Goal: Transaction & Acquisition: Purchase product/service

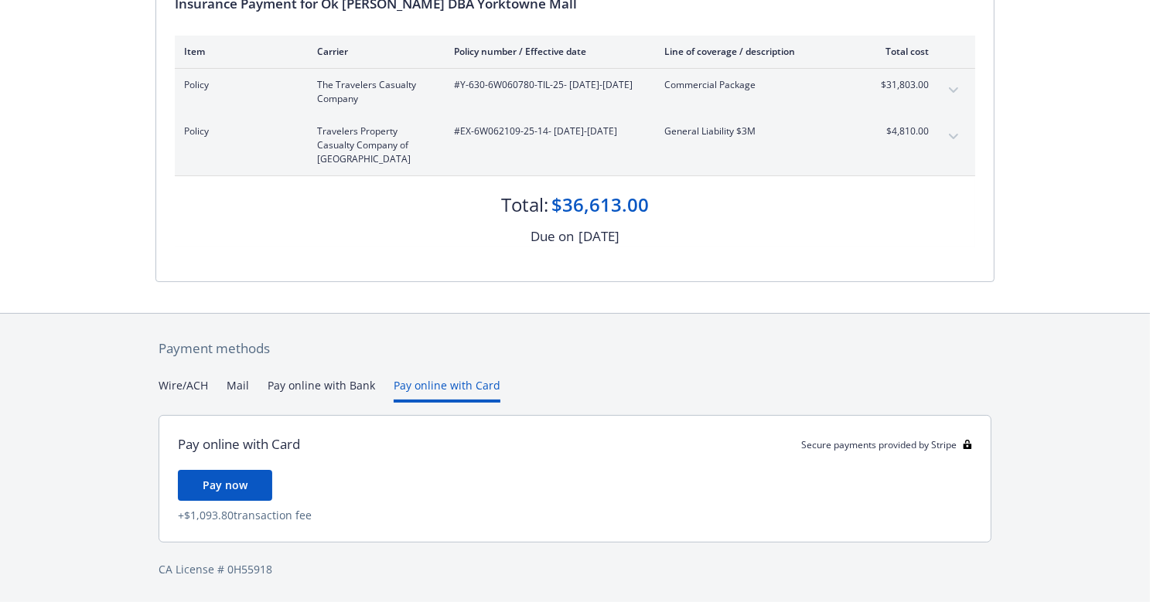
scroll to position [186, 0]
click at [447, 355] on div "Payment methods Wire/ACH Mail Pay online with Bank Pay online with Card Pay onl…" at bounding box center [574, 459] width 839 height 289
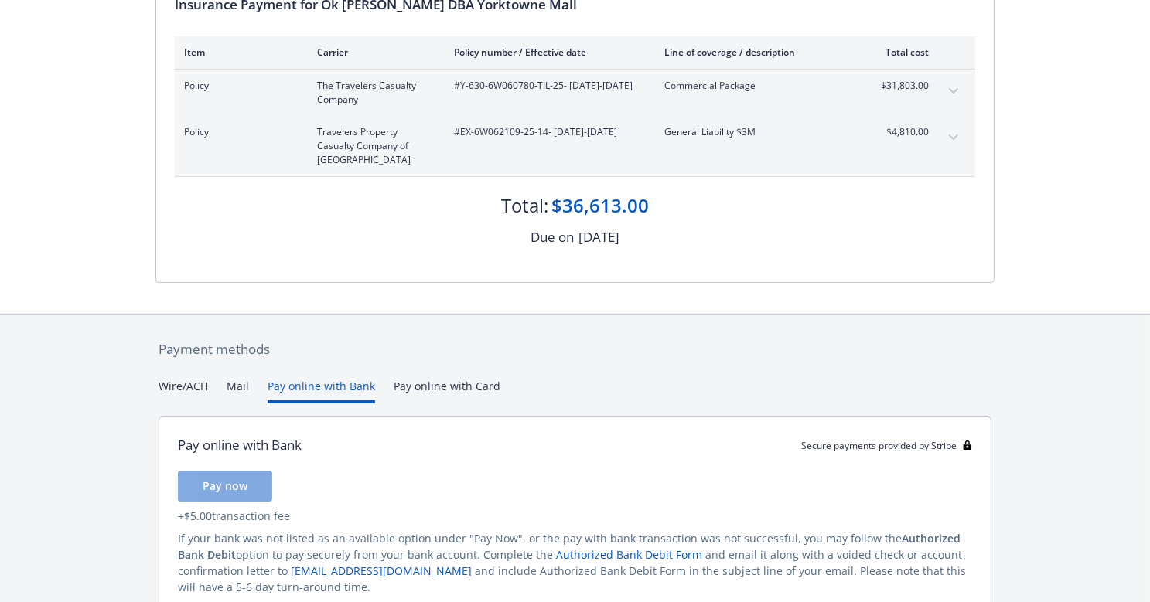
click at [295, 378] on button "Pay online with Bank" at bounding box center [321, 391] width 107 height 26
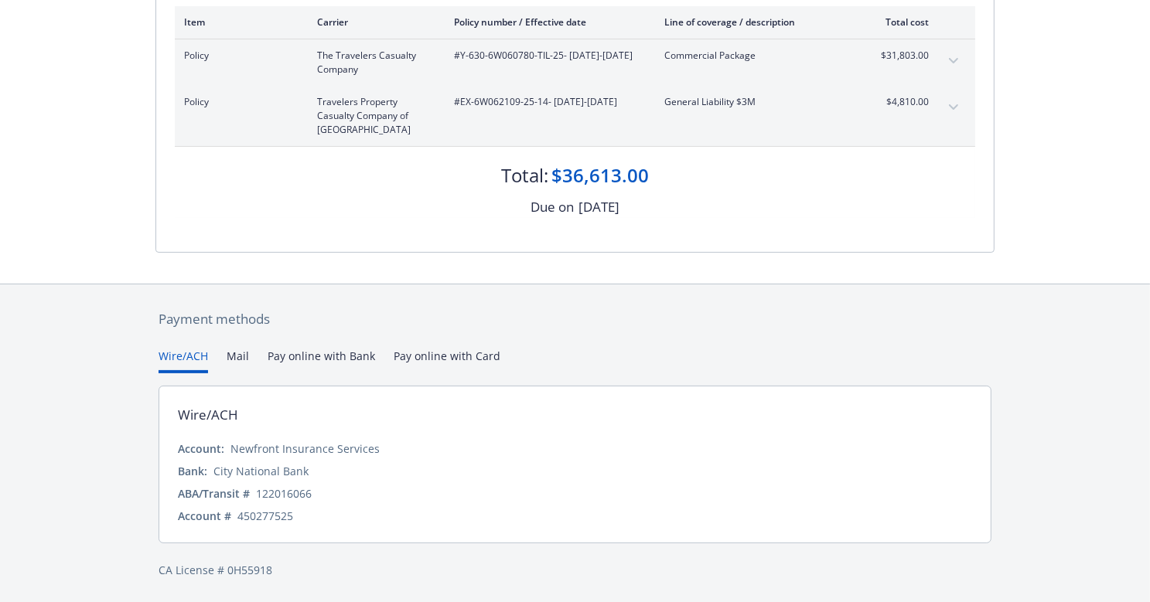
click at [191, 314] on div "Payment methods Wire/ACH Mail Pay online with Bank Pay online with Card Wire/AC…" at bounding box center [574, 444] width 839 height 319
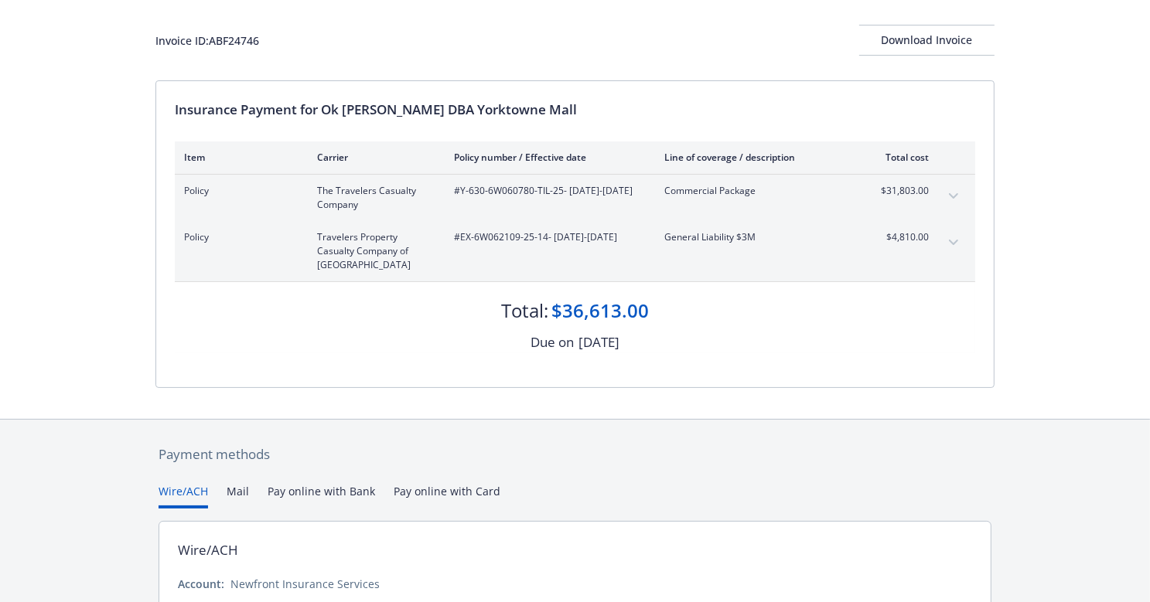
scroll to position [0, 0]
